Goal: Communication & Community: Answer question/provide support

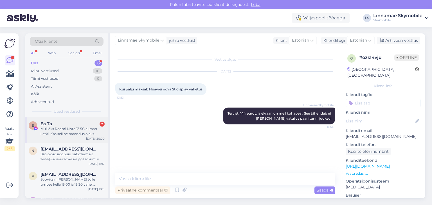
click at [64, 132] on div "Mul läks Redmi Note 13 5G ekraan katki. Kas selline parandus oleks teostatav [P…" at bounding box center [72, 131] width 64 height 10
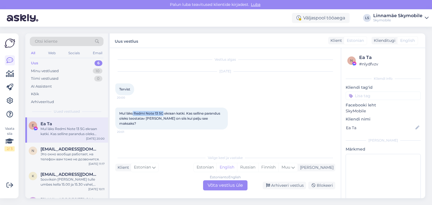
drag, startPoint x: 133, startPoint y: 113, endPoint x: 164, endPoint y: 113, distance: 30.9
click at [164, 113] on span "Mul läks Redmi Note 13 5G ekraan katki. Kas selline parandus oleks teostatav [P…" at bounding box center [170, 118] width 102 height 14
copy span "Redmi Note 13 5G"
click at [216, 166] on div "Estonian" at bounding box center [205, 167] width 23 height 8
click at [230, 186] on div "Estonian to Estonian Võta vestlus üle" at bounding box center [225, 185] width 44 height 10
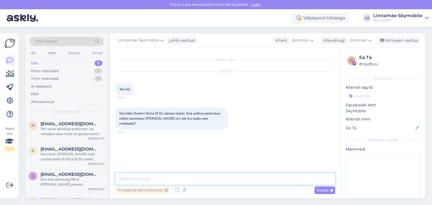
click at [188, 180] on textarea at bounding box center [225, 179] width 220 height 12
type textarea "[PERSON_NAME]"
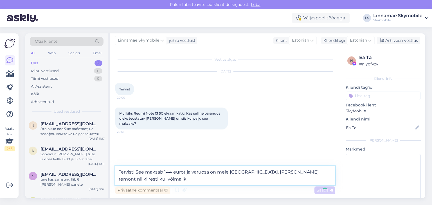
type textarea "Tervist! See maksab 144 eurot ja varuosa on meie [GEOGRAPHIC_DATA]. [PERSON_NAM…"
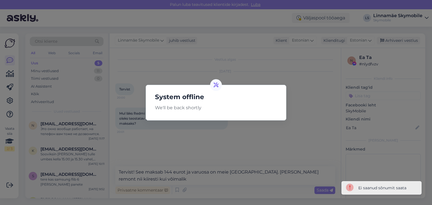
click at [221, 150] on div "System offline We'll be back shortly" at bounding box center [216, 102] width 432 height 205
click at [318, 190] on div "System offline We'll be back shortly" at bounding box center [216, 102] width 432 height 205
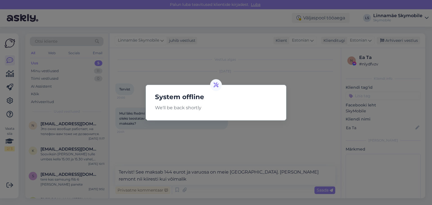
click at [169, 97] on h5 "System offline" at bounding box center [215, 97] width 131 height 10
click at [184, 108] on p "We'll be back shortly" at bounding box center [215, 108] width 131 height 7
click at [226, 144] on div "System offline We'll be back shortly" at bounding box center [216, 102] width 432 height 205
click at [326, 194] on div "System offline We'll be back shortly" at bounding box center [216, 102] width 432 height 205
click at [325, 190] on div "System offline We'll be back shortly" at bounding box center [216, 102] width 432 height 205
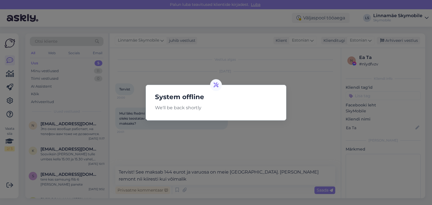
click at [217, 84] on icon at bounding box center [215, 85] width 5 height 5
